Goal: Information Seeking & Learning: Learn about a topic

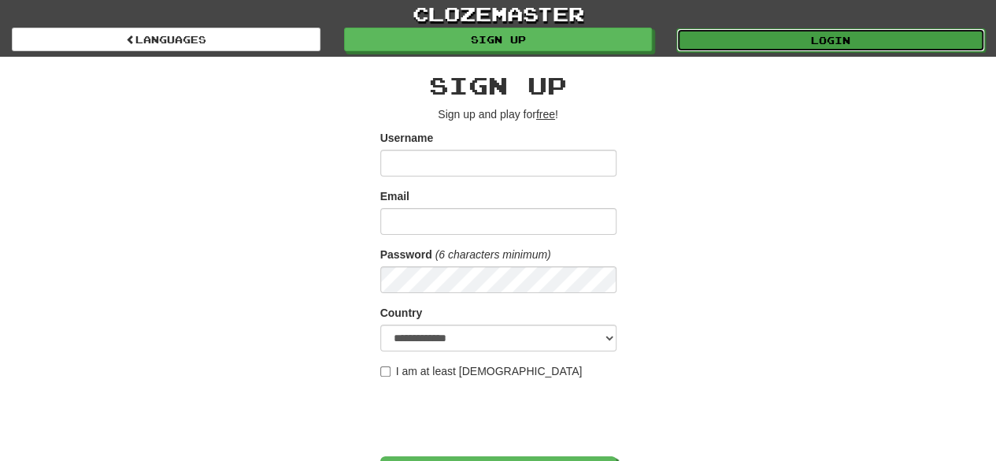
click at [747, 45] on link "Login" at bounding box center [831, 40] width 309 height 24
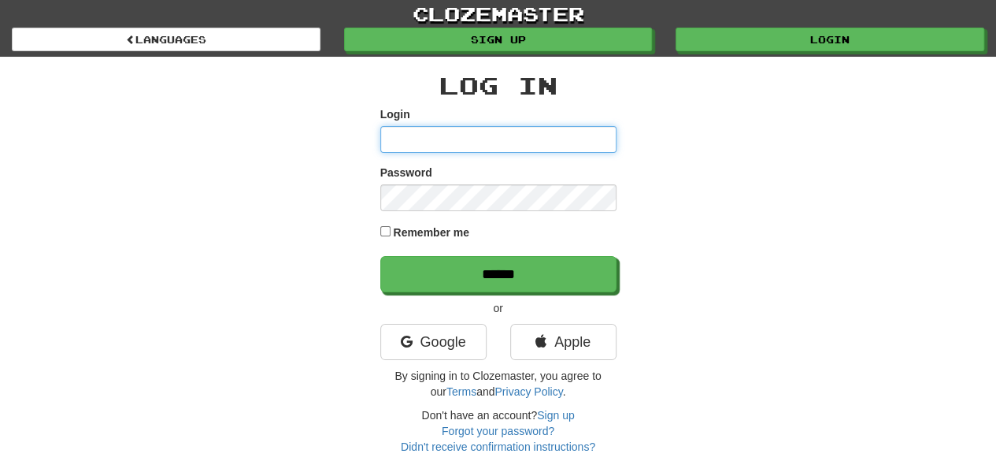
type input "*******"
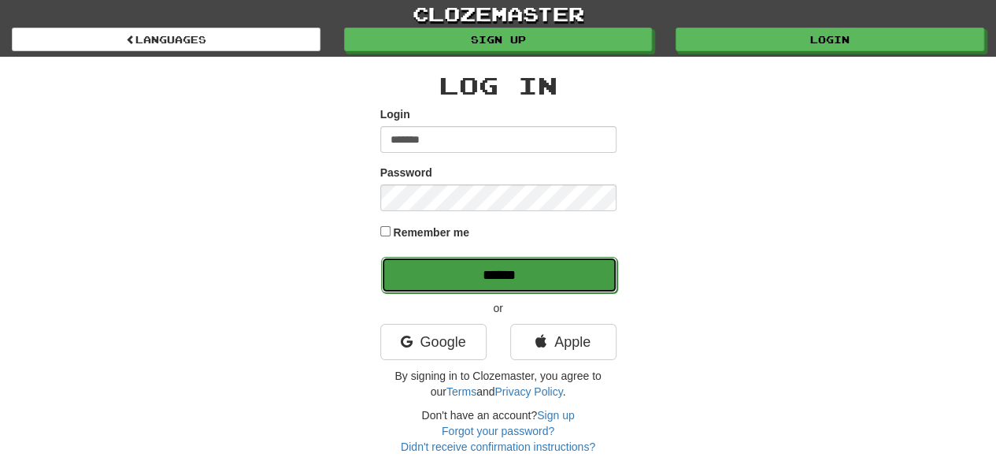
click at [425, 269] on input "******" at bounding box center [499, 275] width 236 height 36
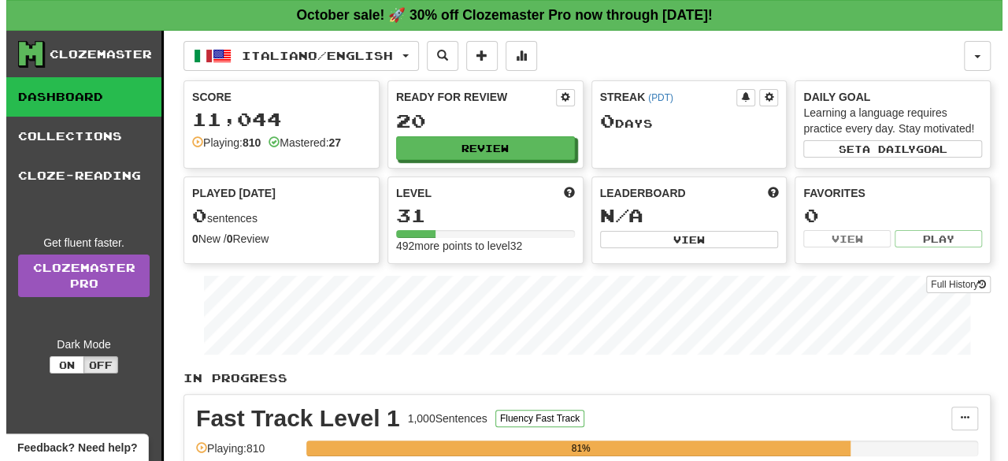
scroll to position [403, 0]
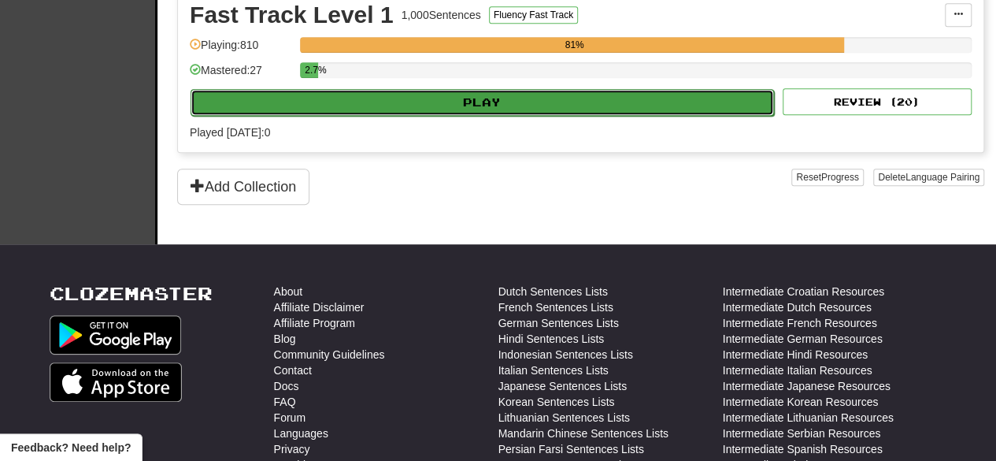
click at [522, 95] on button "Play" at bounding box center [483, 102] width 584 height 27
select select "**"
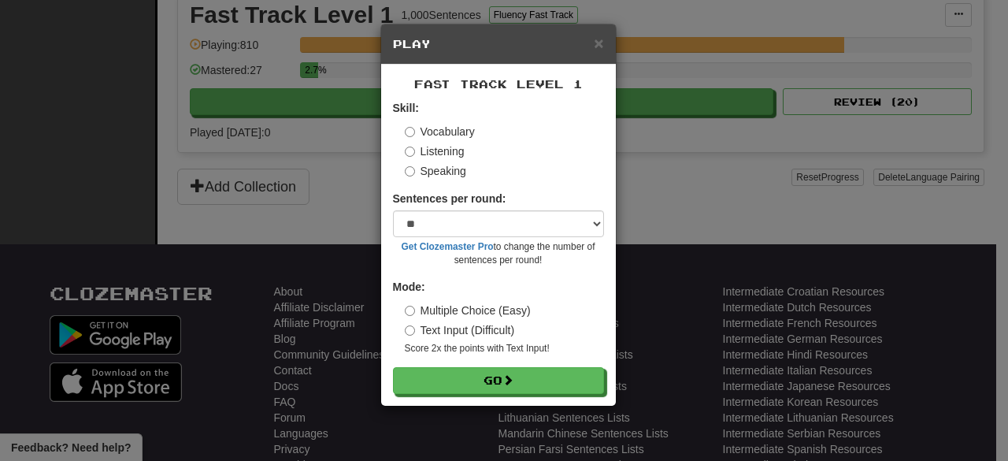
click at [420, 175] on label "Speaking" at bounding box center [435, 171] width 61 height 16
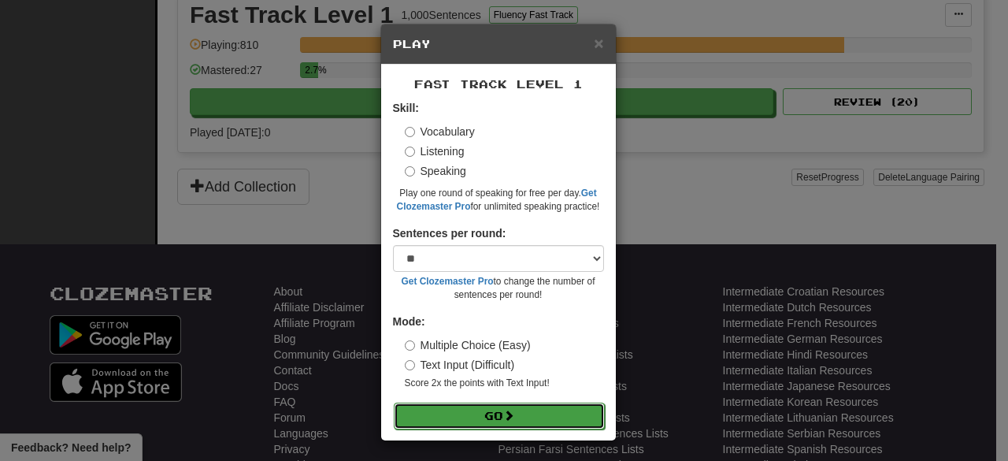
click at [461, 410] on button "Go" at bounding box center [499, 416] width 211 height 27
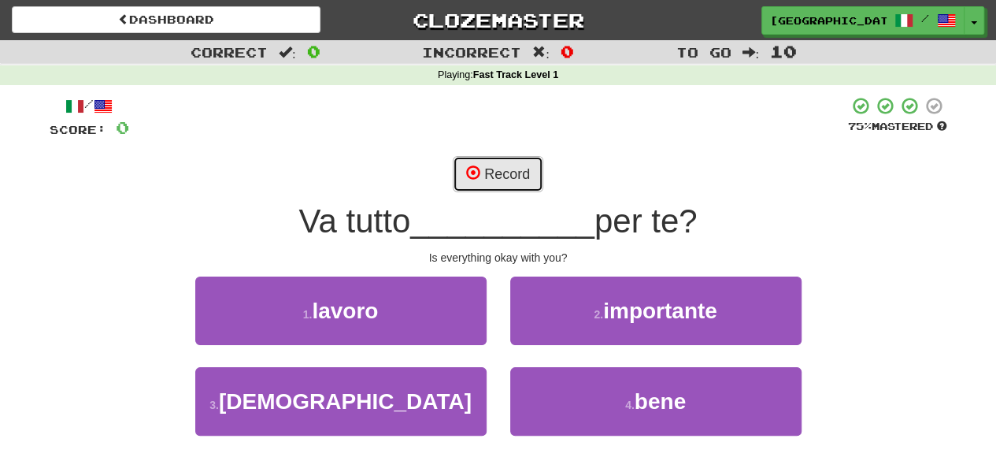
click at [507, 165] on button "Record" at bounding box center [498, 174] width 91 height 36
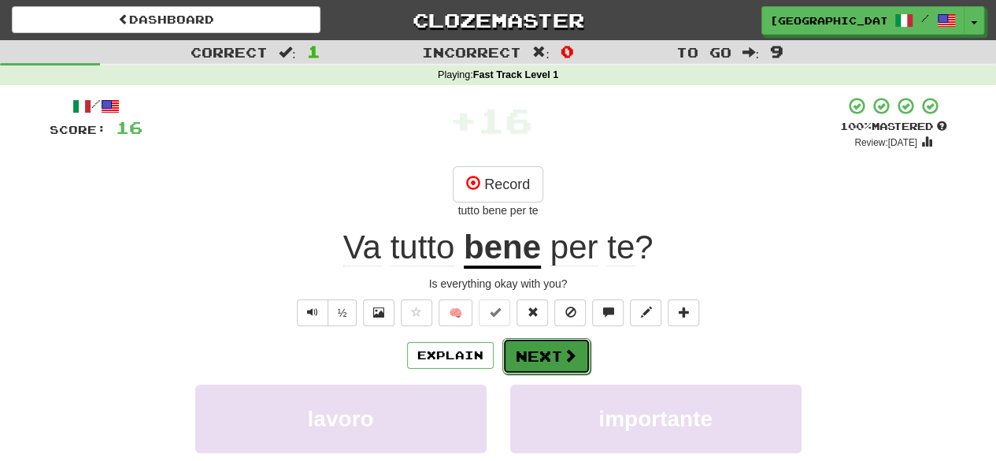
click at [548, 345] on button "Next" at bounding box center [547, 356] width 88 height 36
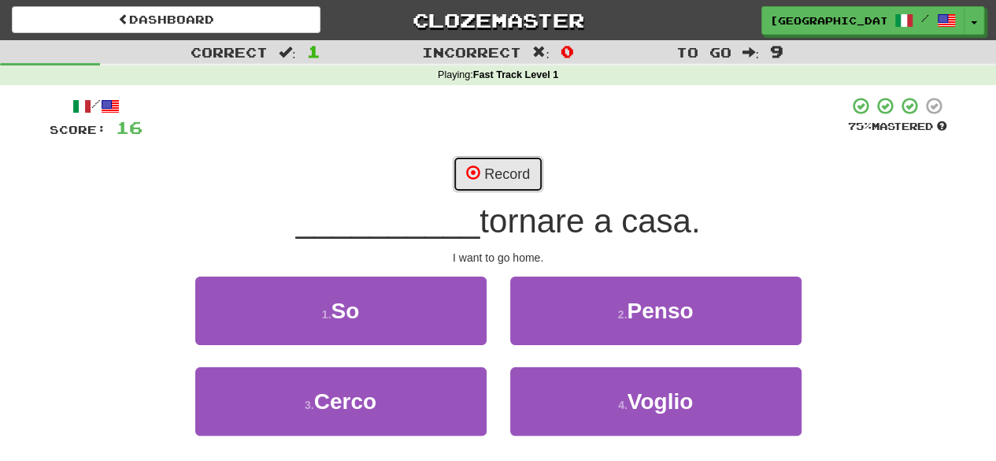
click at [492, 160] on button "Record" at bounding box center [498, 174] width 91 height 36
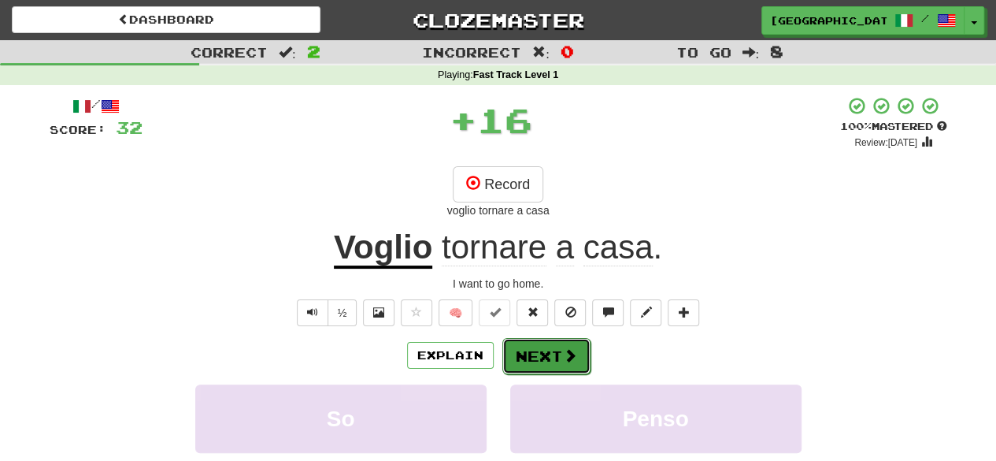
click at [519, 349] on button "Next" at bounding box center [547, 356] width 88 height 36
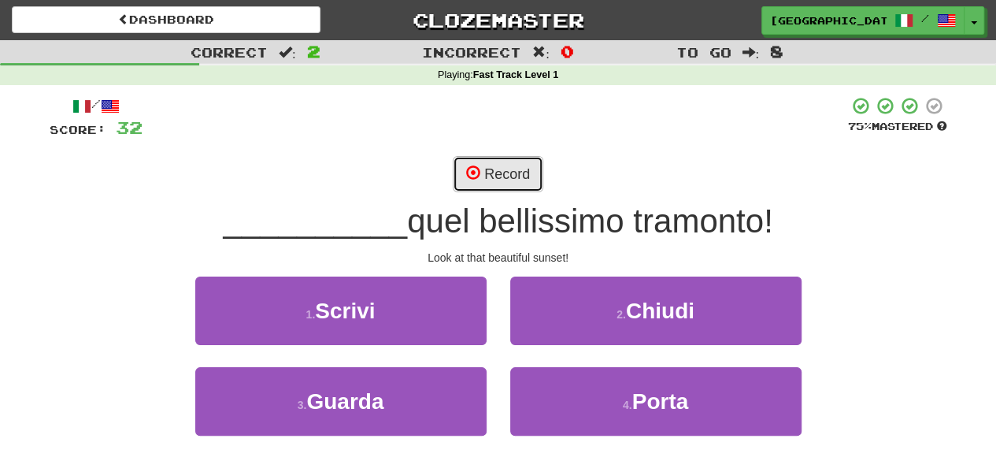
click at [518, 173] on button "Record" at bounding box center [498, 174] width 91 height 36
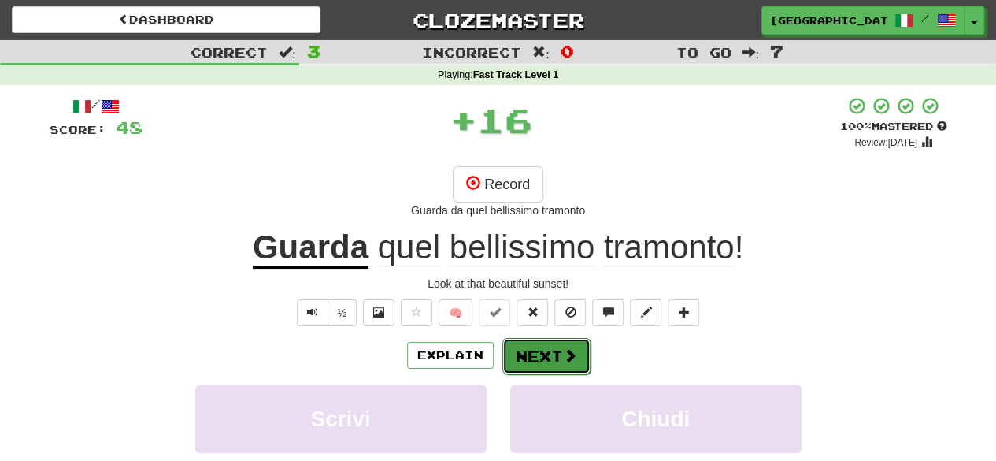
click at [532, 360] on button "Next" at bounding box center [547, 356] width 88 height 36
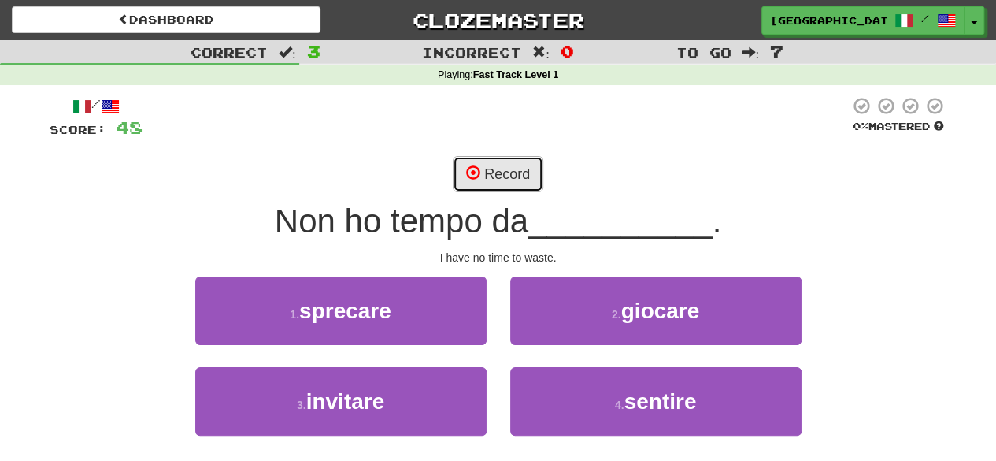
click at [471, 179] on span at bounding box center [473, 172] width 14 height 14
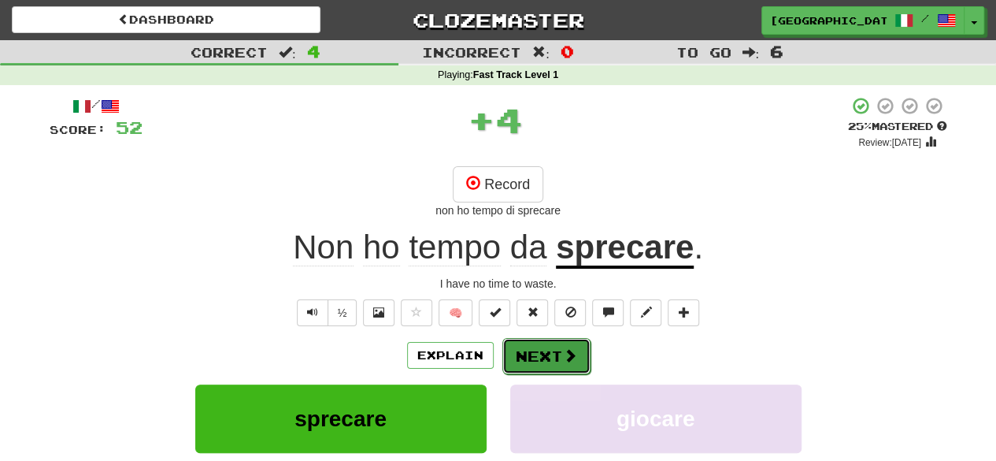
click at [531, 344] on button "Next" at bounding box center [547, 356] width 88 height 36
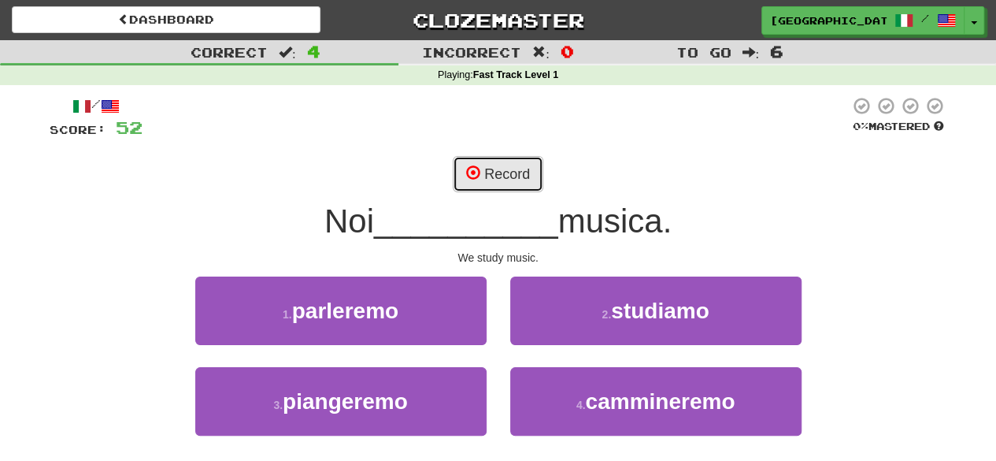
click at [469, 169] on span at bounding box center [473, 172] width 14 height 14
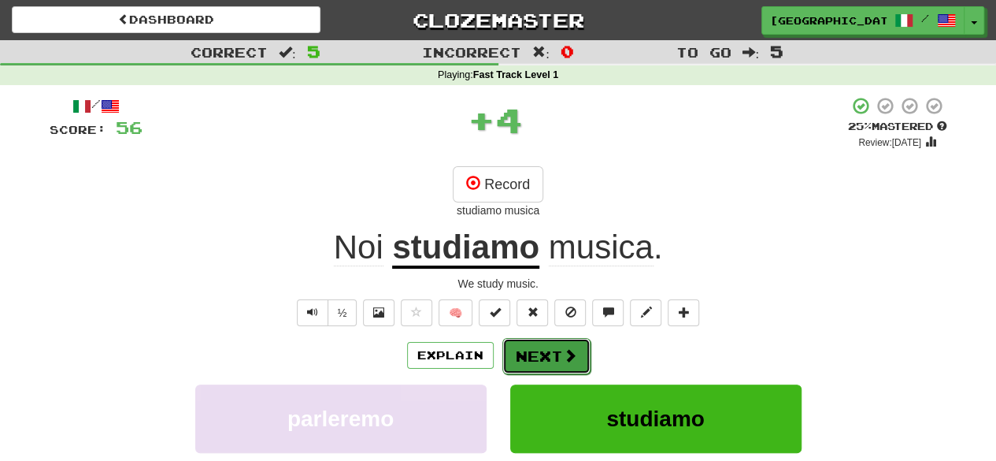
click at [563, 359] on span at bounding box center [570, 355] width 14 height 14
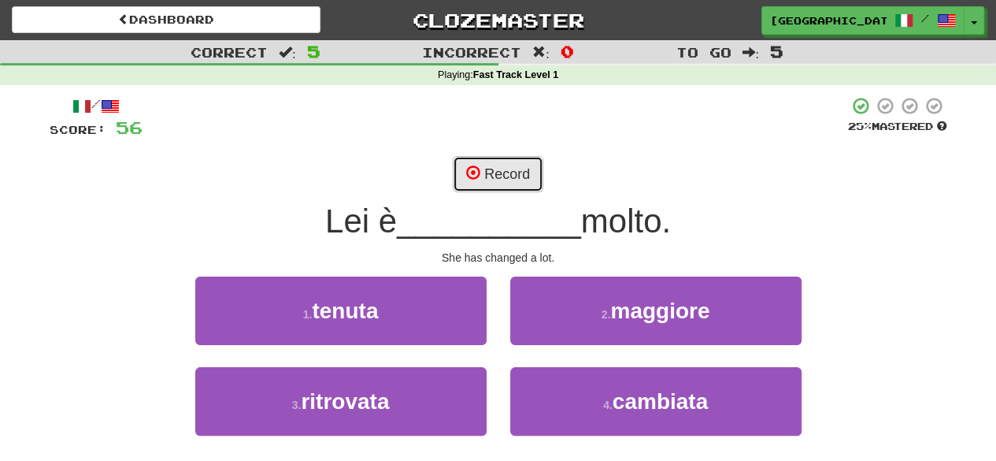
click at [483, 158] on button "Record" at bounding box center [498, 174] width 91 height 36
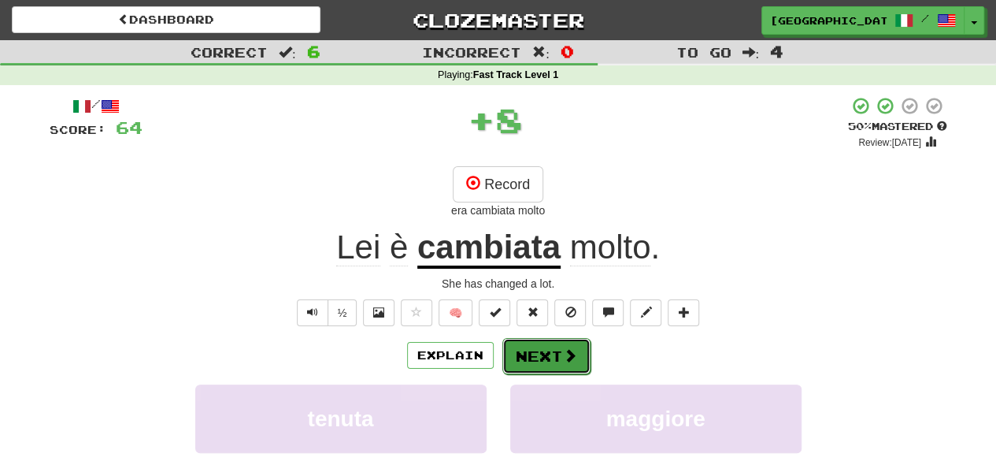
click at [542, 359] on button "Next" at bounding box center [547, 356] width 88 height 36
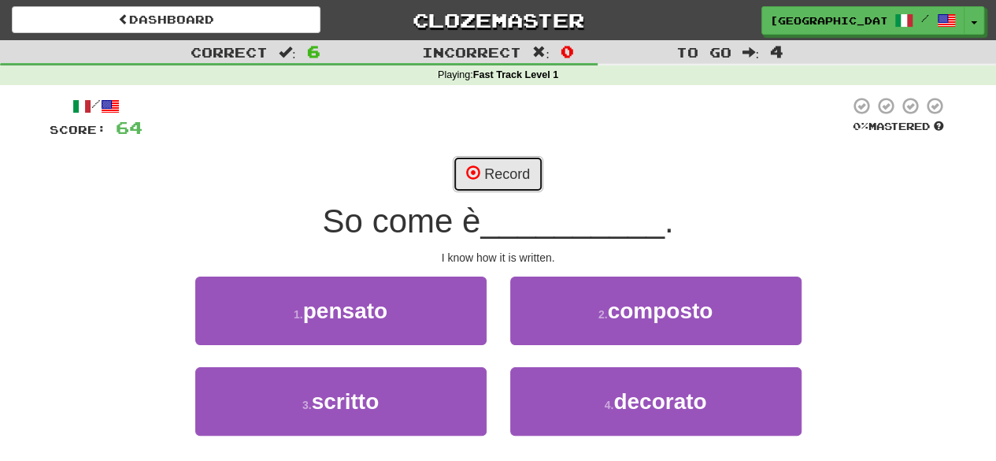
click at [496, 175] on button "Record" at bounding box center [498, 174] width 91 height 36
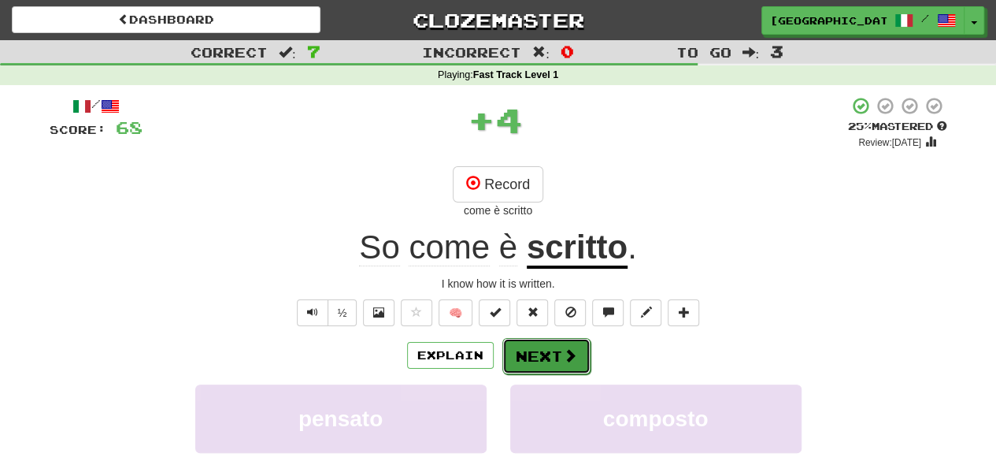
click at [551, 358] on button "Next" at bounding box center [547, 356] width 88 height 36
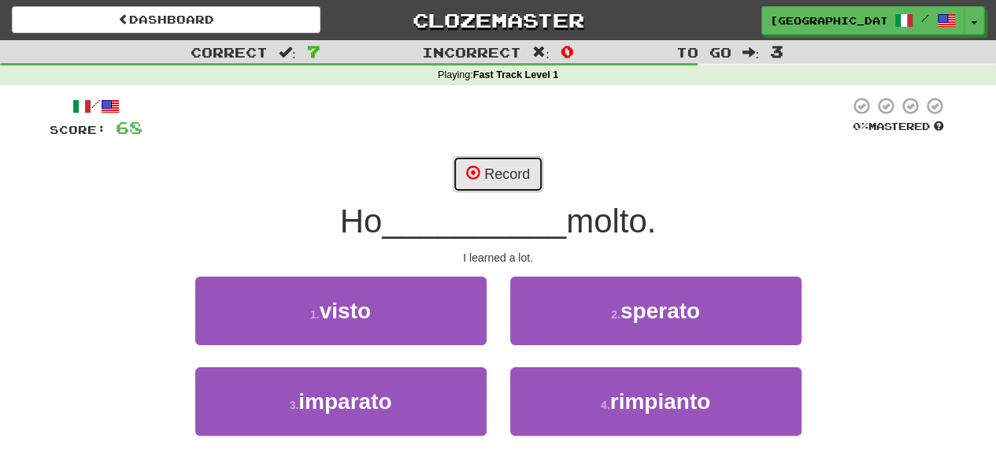
click at [523, 169] on button "Record" at bounding box center [498, 174] width 91 height 36
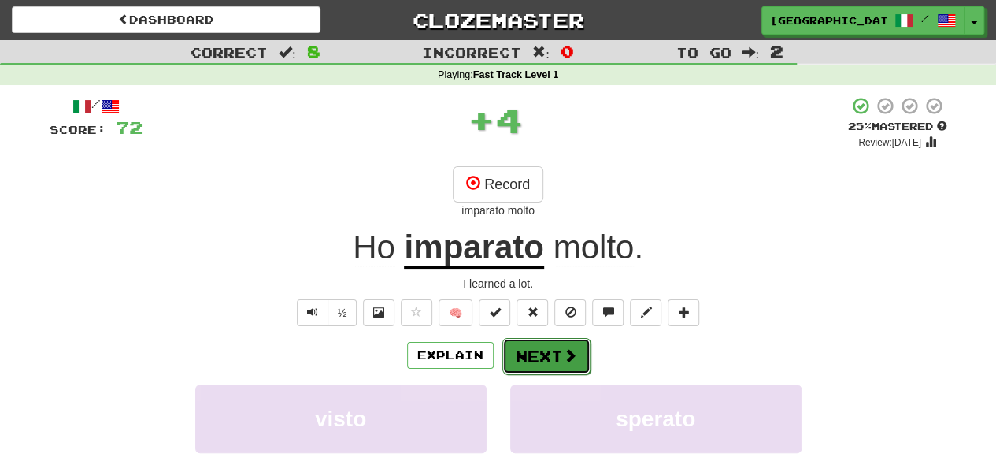
click at [548, 354] on button "Next" at bounding box center [547, 356] width 88 height 36
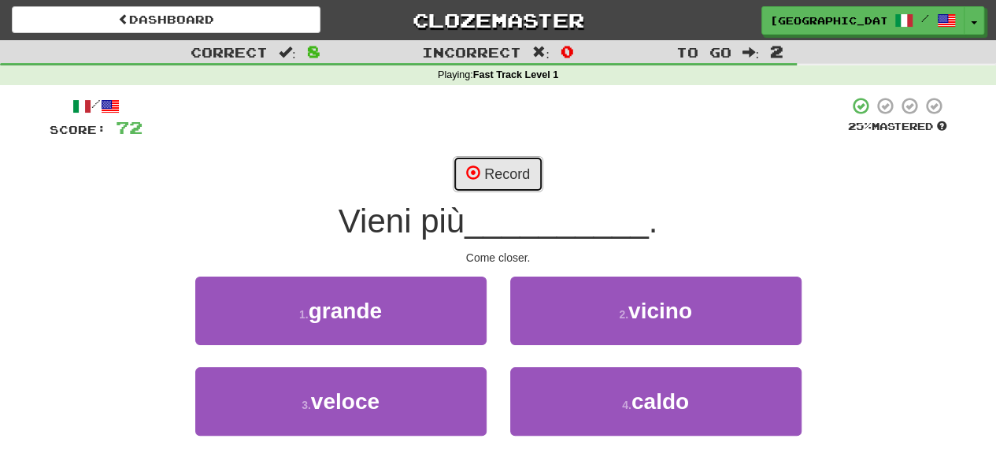
click at [504, 168] on button "Record" at bounding box center [498, 174] width 91 height 36
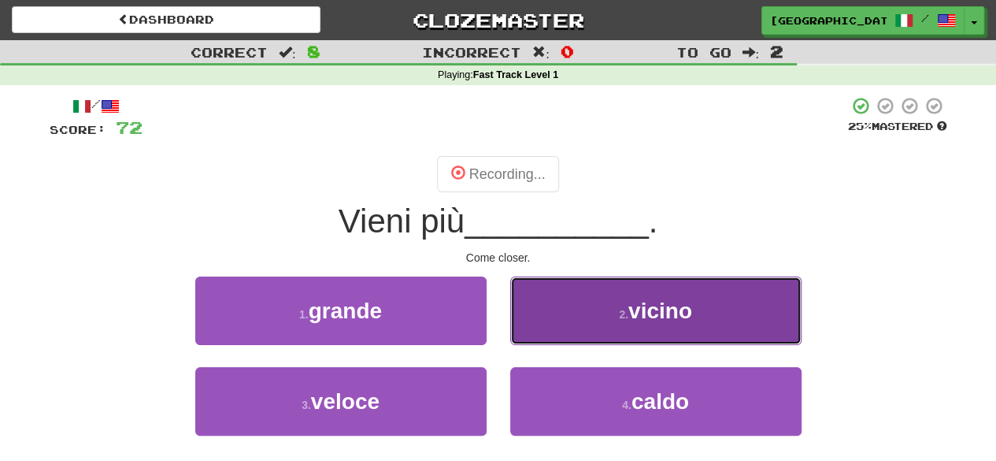
click at [598, 294] on button "2 . vicino" at bounding box center [655, 310] width 291 height 69
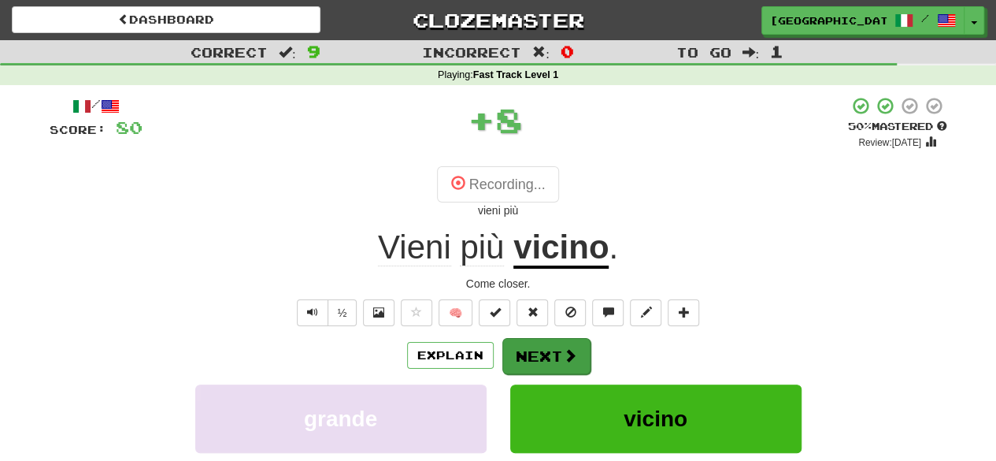
click at [542, 333] on div "/ Score: 80 + 8 50 % Mastered Review: 2025-10-24 Recording... vieni più Vieni p…" at bounding box center [499, 360] width 898 height 528
click at [556, 348] on button "Next" at bounding box center [547, 356] width 88 height 36
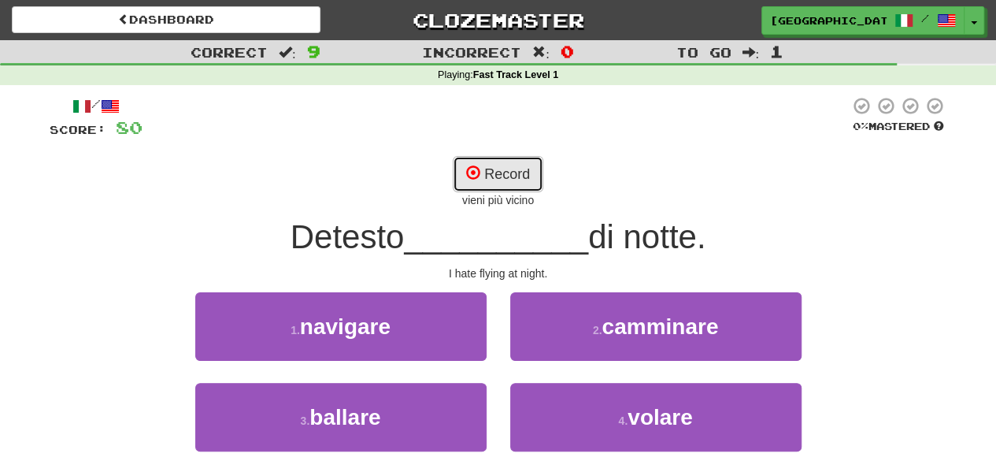
click at [504, 169] on button "Record" at bounding box center [498, 174] width 91 height 36
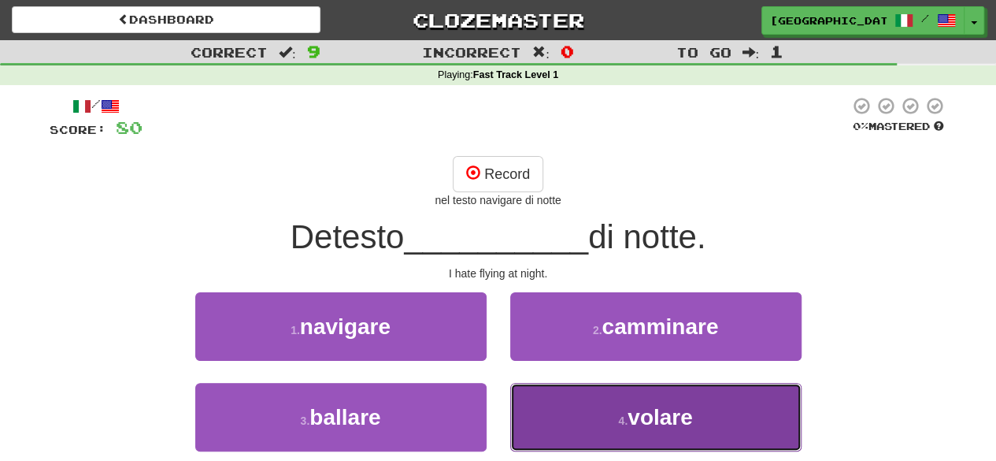
click at [605, 417] on button "4 . volare" at bounding box center [655, 417] width 291 height 69
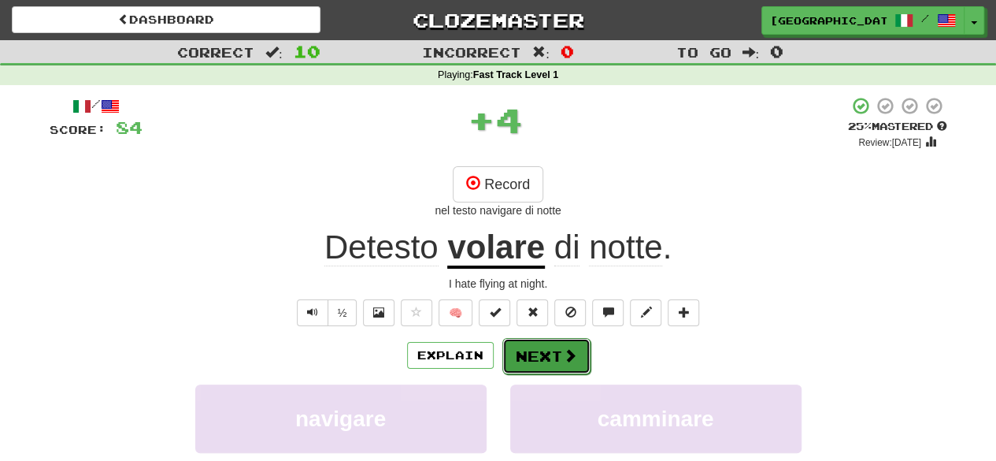
click at [551, 346] on button "Next" at bounding box center [547, 356] width 88 height 36
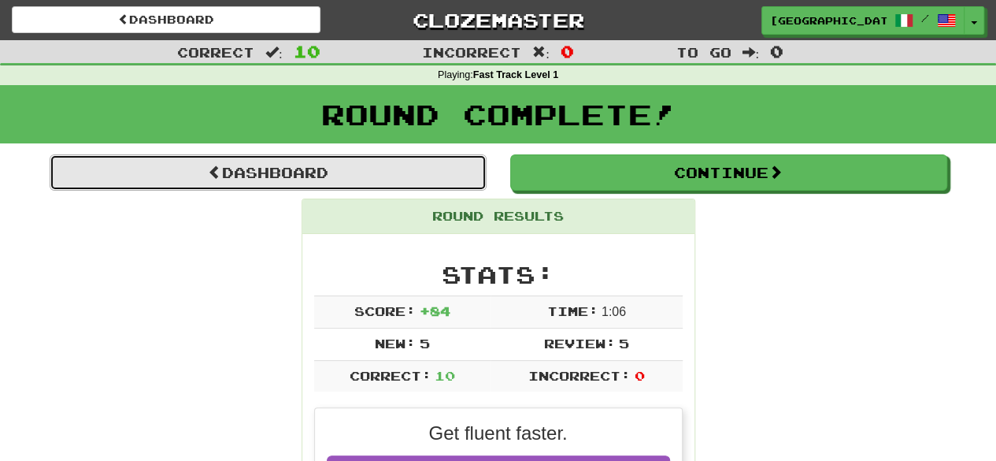
click at [365, 169] on link "Dashboard" at bounding box center [268, 172] width 437 height 36
